Goal: Participate in discussion: Engage in conversation with other users on a specific topic

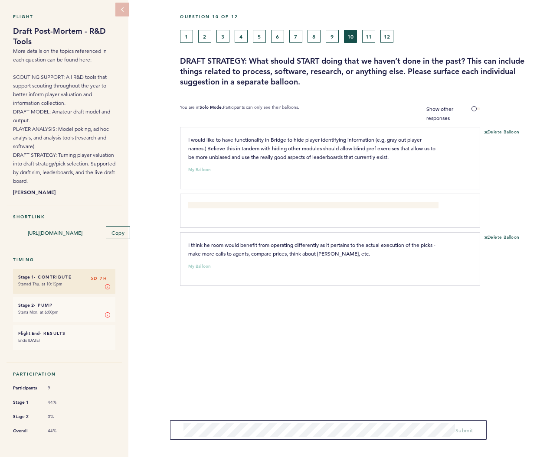
scroll to position [35, 0]
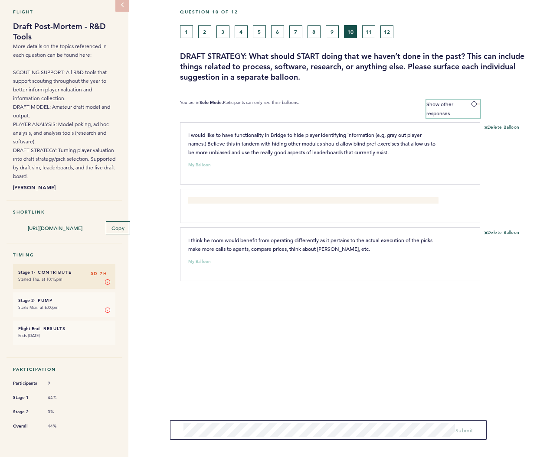
click at [475, 103] on span at bounding box center [475, 104] width 9 height 3
click at [0, 0] on input "Show other responses" at bounding box center [0, 0] width 0 height 0
click at [186, 29] on button "1" at bounding box center [186, 31] width 13 height 13
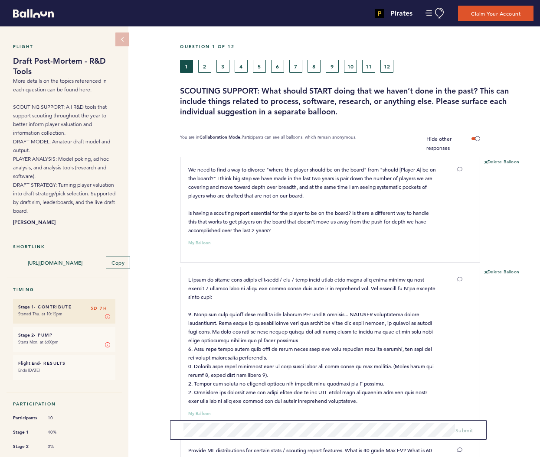
click at [205, 68] on button "2" at bounding box center [204, 66] width 13 height 13
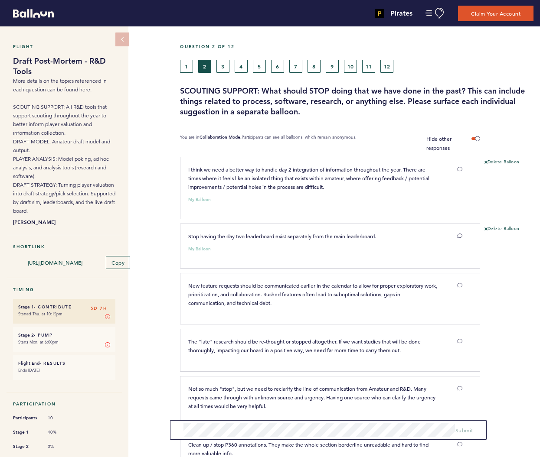
click at [220, 69] on button "3" at bounding box center [222, 66] width 13 height 13
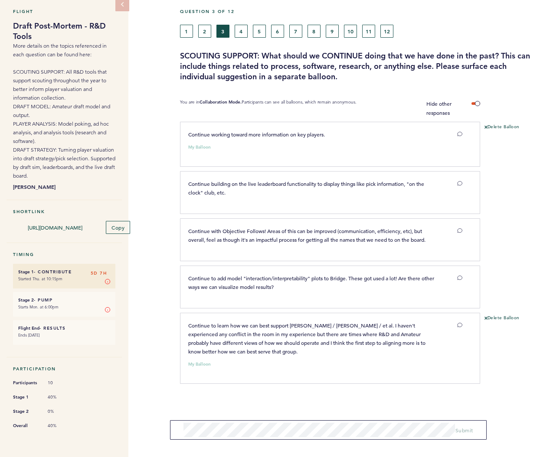
scroll to position [37, 0]
click at [239, 28] on button "4" at bounding box center [240, 31] width 13 height 13
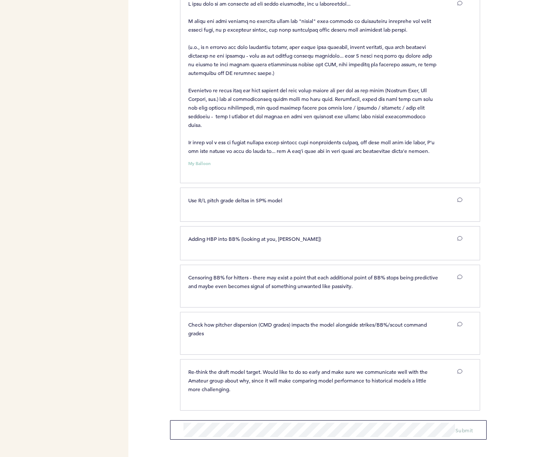
scroll to position [681, 0]
click at [461, 237] on icon at bounding box center [459, 238] width 5 height 5
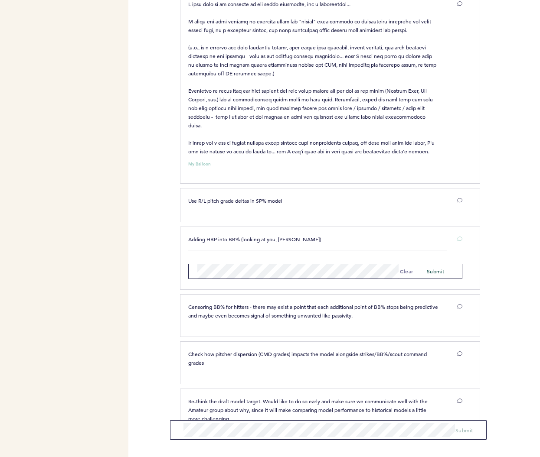
click at [442, 271] on span "submit" at bounding box center [435, 271] width 18 height 7
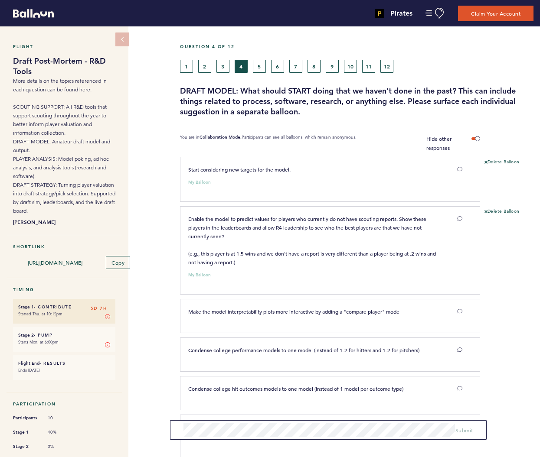
scroll to position [0, 0]
click at [257, 67] on button "5" at bounding box center [259, 66] width 13 height 13
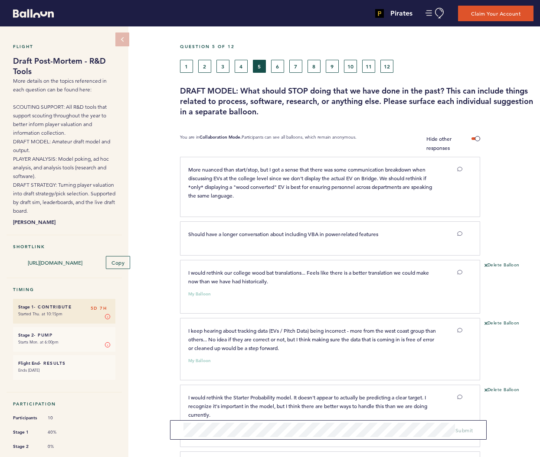
click at [281, 67] on button "6" at bounding box center [277, 66] width 13 height 13
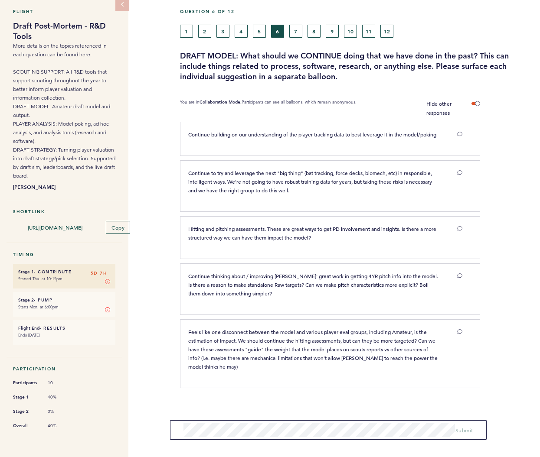
scroll to position [36, 0]
click at [299, 32] on button "7" at bounding box center [295, 31] width 13 height 13
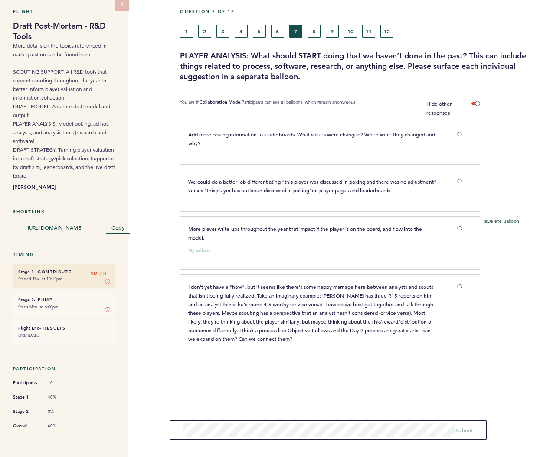
click at [312, 31] on button "8" at bounding box center [313, 31] width 13 height 13
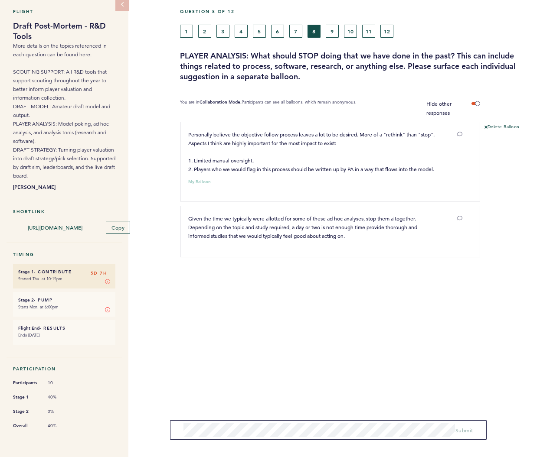
scroll to position [37, 0]
click at [332, 30] on button "9" at bounding box center [332, 31] width 13 height 13
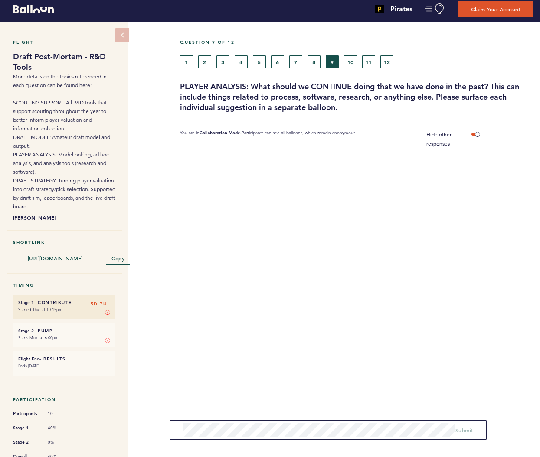
scroll to position [12, 0]
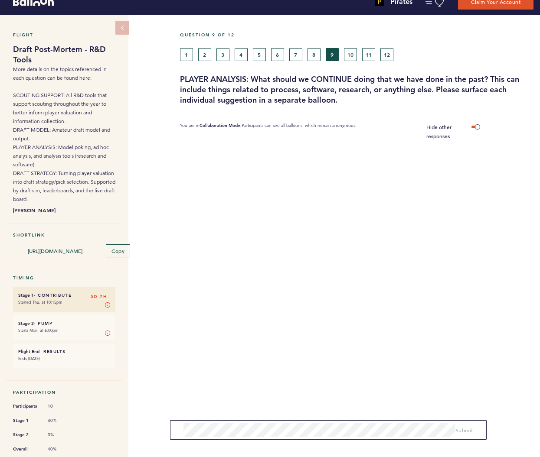
click at [350, 58] on button "10" at bounding box center [350, 54] width 13 height 13
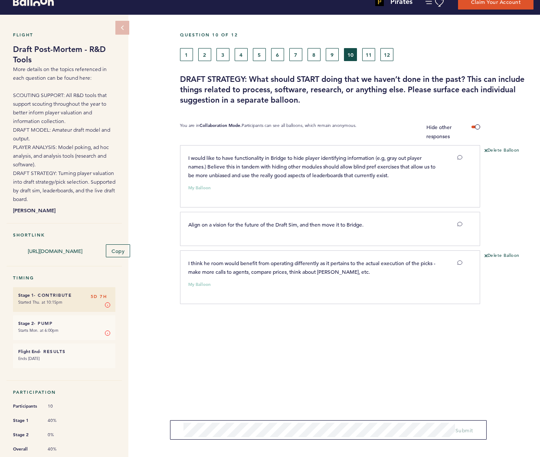
click at [364, 57] on button "11" at bounding box center [368, 54] width 13 height 13
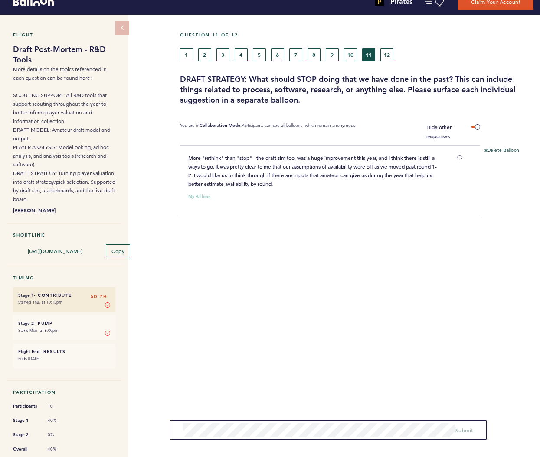
click at [385, 54] on button "12" at bounding box center [386, 54] width 13 height 13
